Goal: Task Accomplishment & Management: Manage account settings

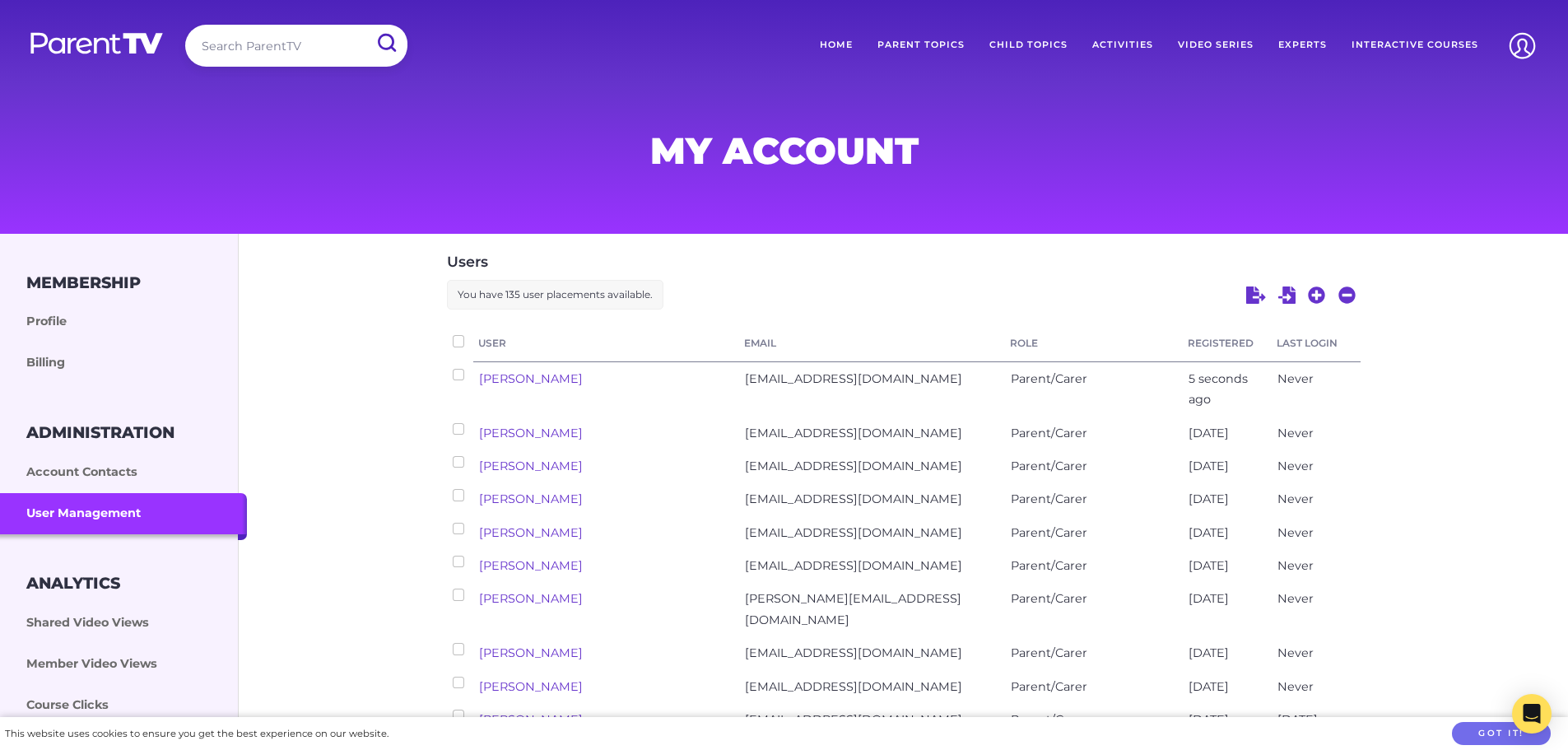
scroll to position [82, 0]
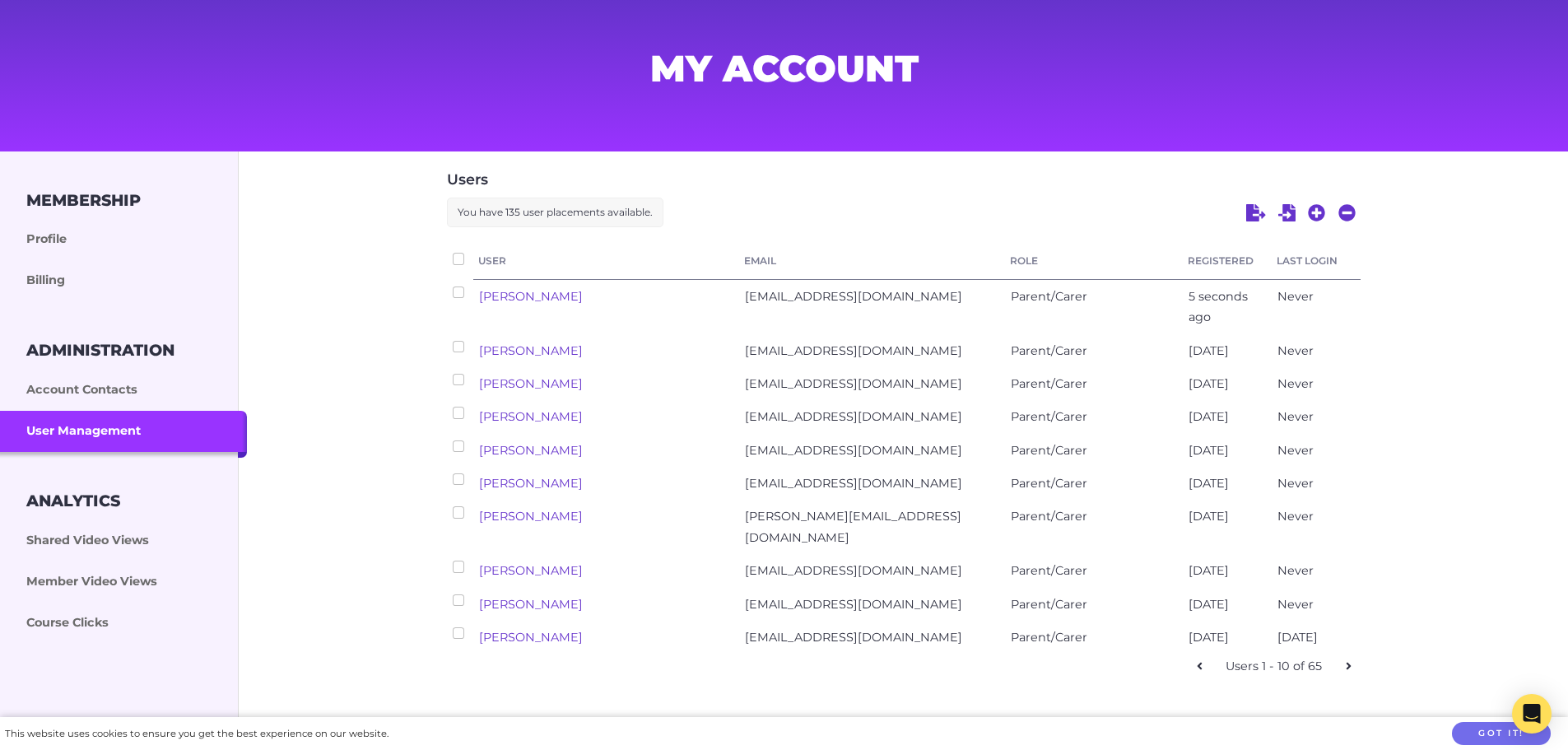
click at [1249, 315] on div "5 seconds ago" at bounding box center [1226, 306] width 89 height 54
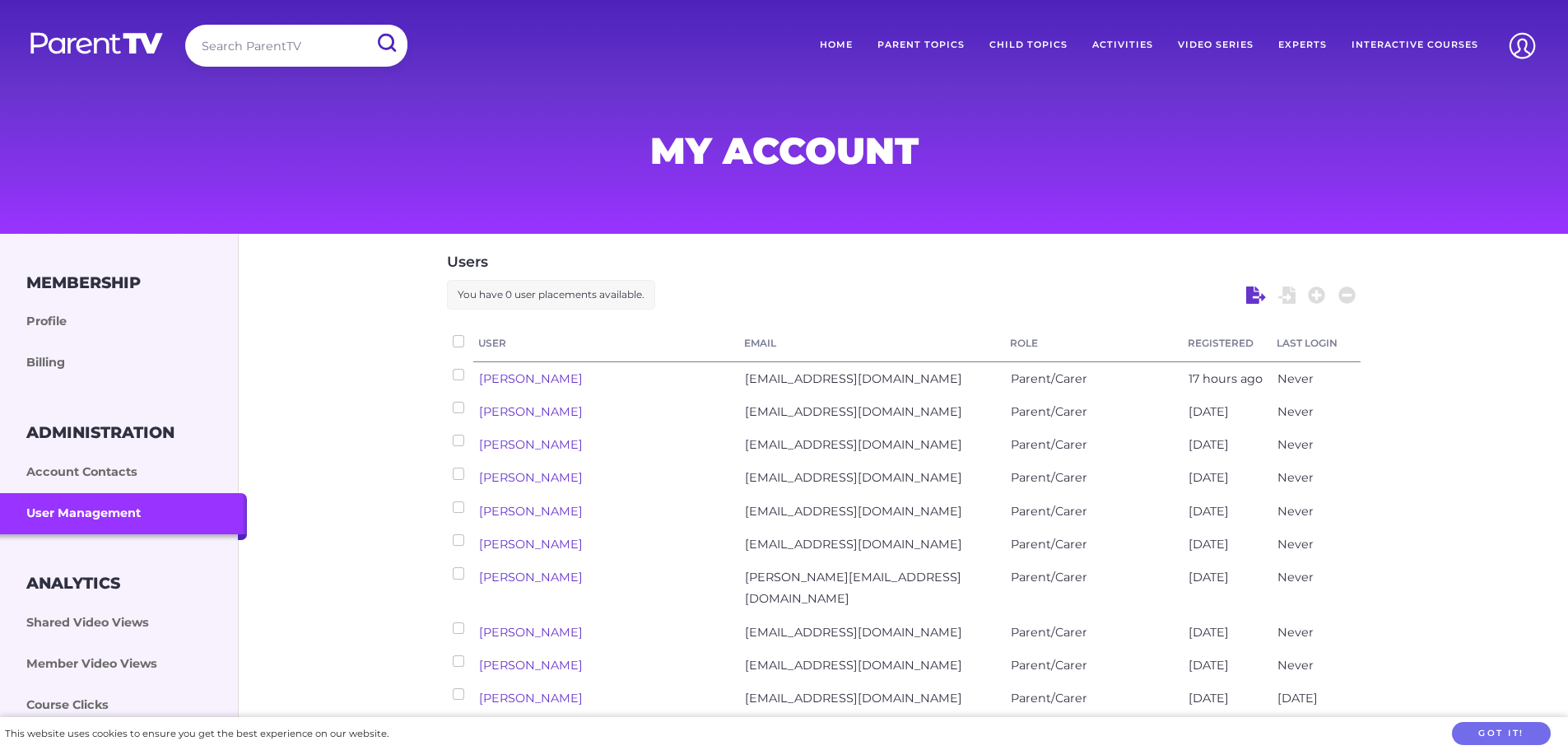
scroll to position [82, 0]
